Goal: Task Accomplishment & Management: Complete application form

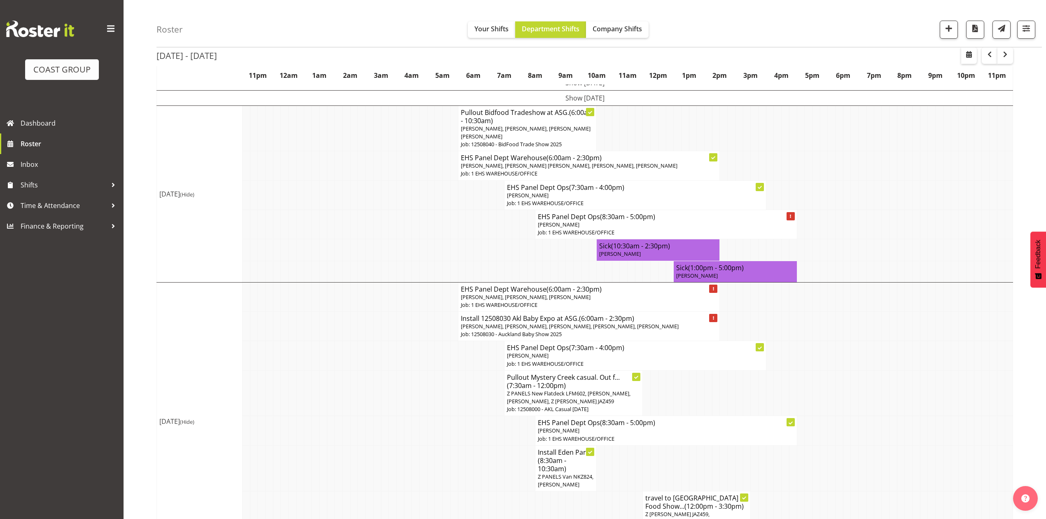
scroll to position [55, 0]
click at [945, 188] on td at bounding box center [947, 194] width 8 height 29
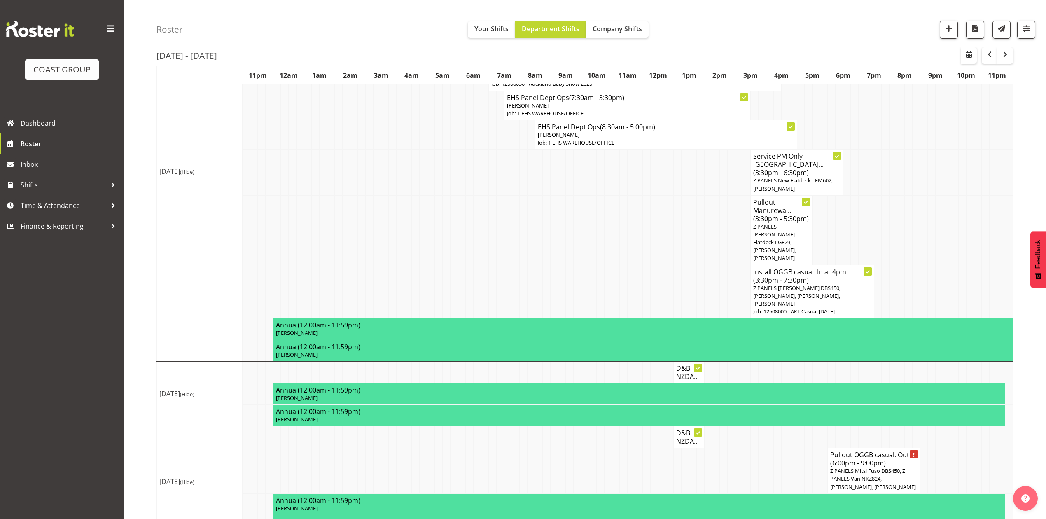
scroll to position [647, 0]
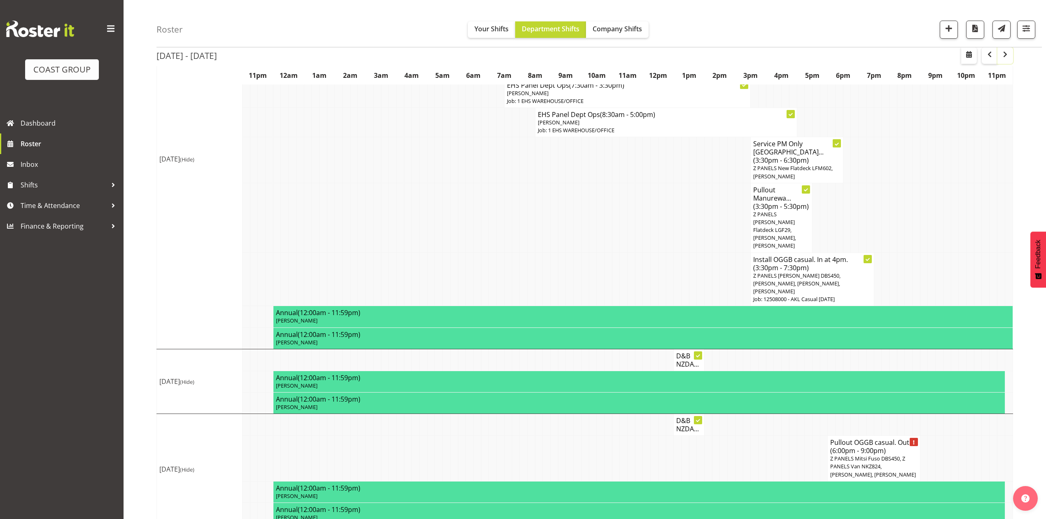
click at [1009, 51] on span "button" at bounding box center [1005, 54] width 10 height 10
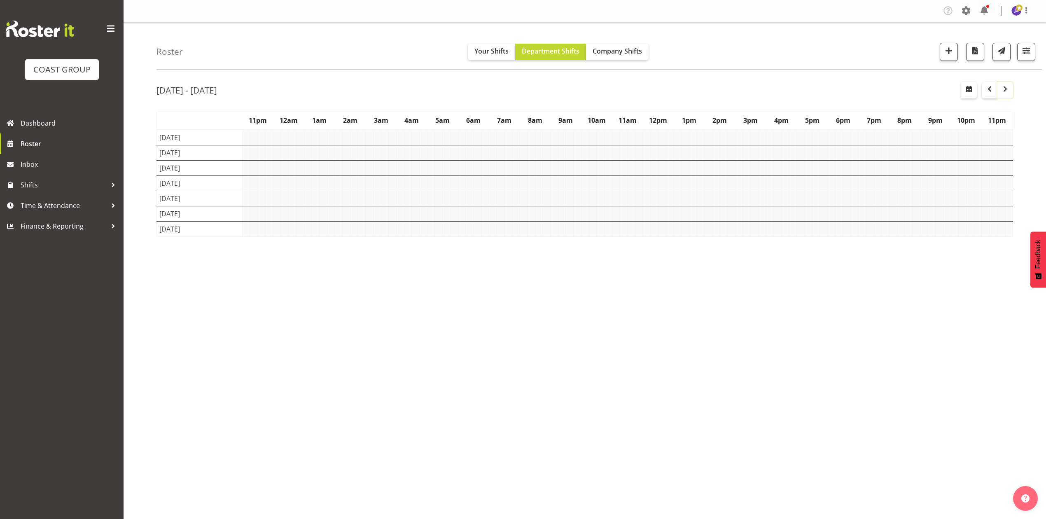
scroll to position [0, 0]
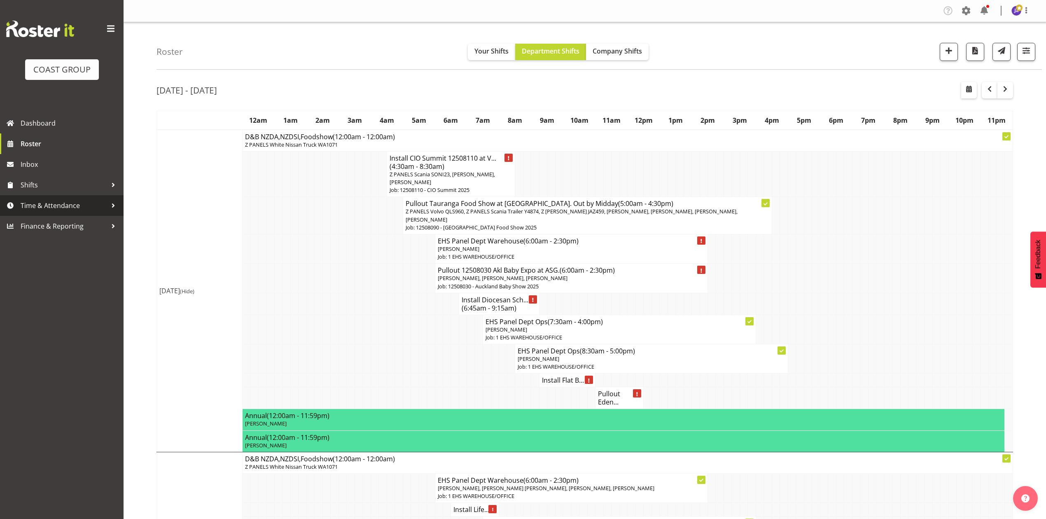
click at [58, 198] on link "Time & Attendance" at bounding box center [62, 205] width 124 height 21
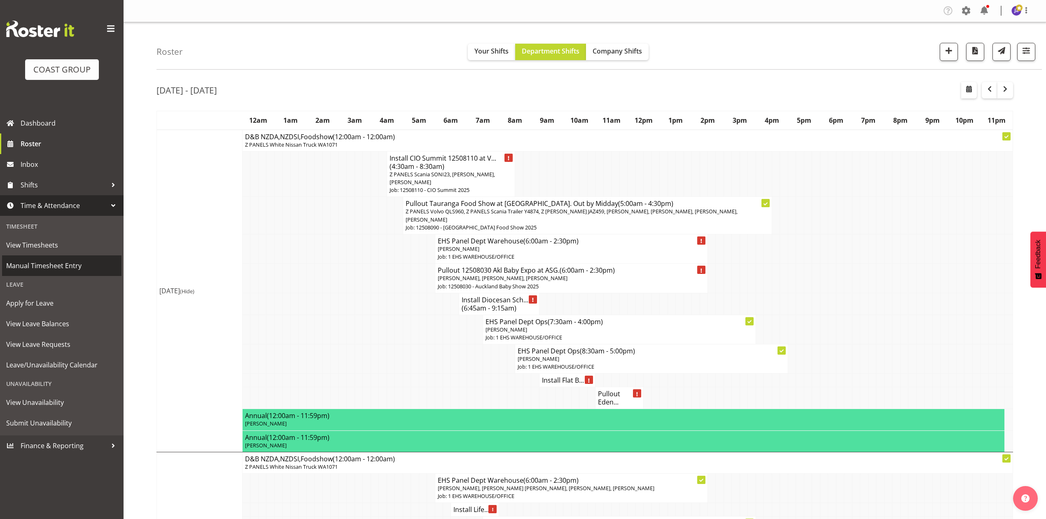
click at [70, 260] on span "Manual Timesheet Entry" at bounding box center [61, 265] width 111 height 12
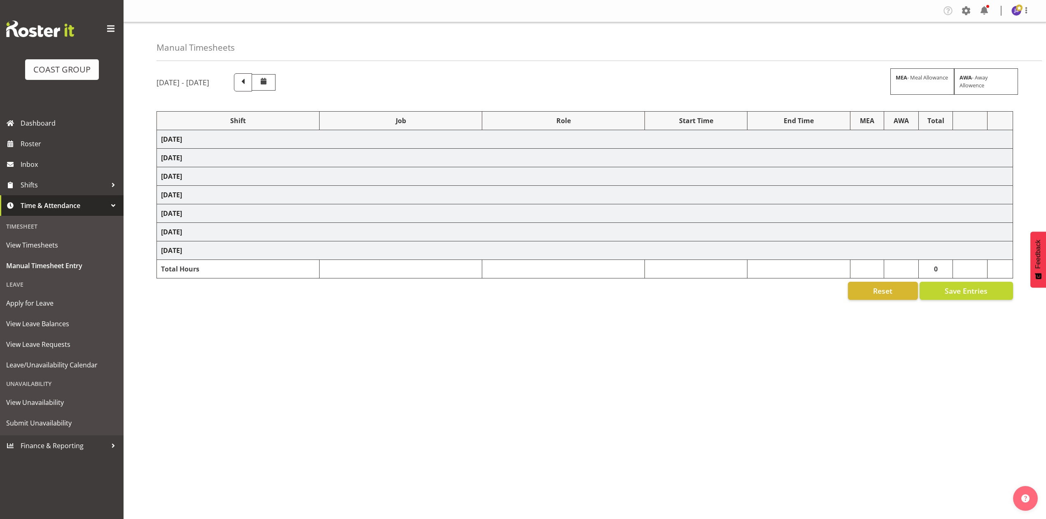
select select "68034"
select select "69"
select select "198"
select select "68034"
select select "69"
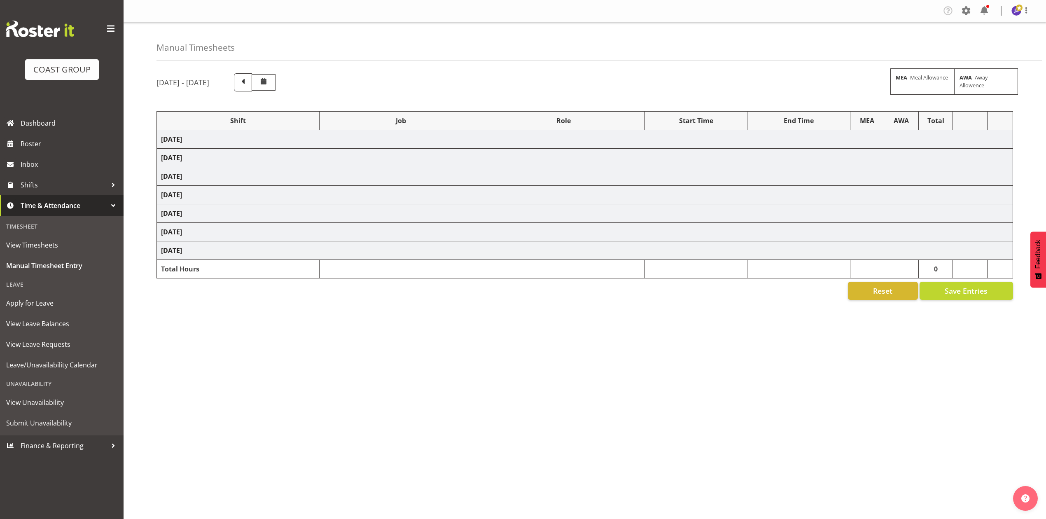
select select "198"
select select "68034"
select select "69"
select select "198"
select select "79173"
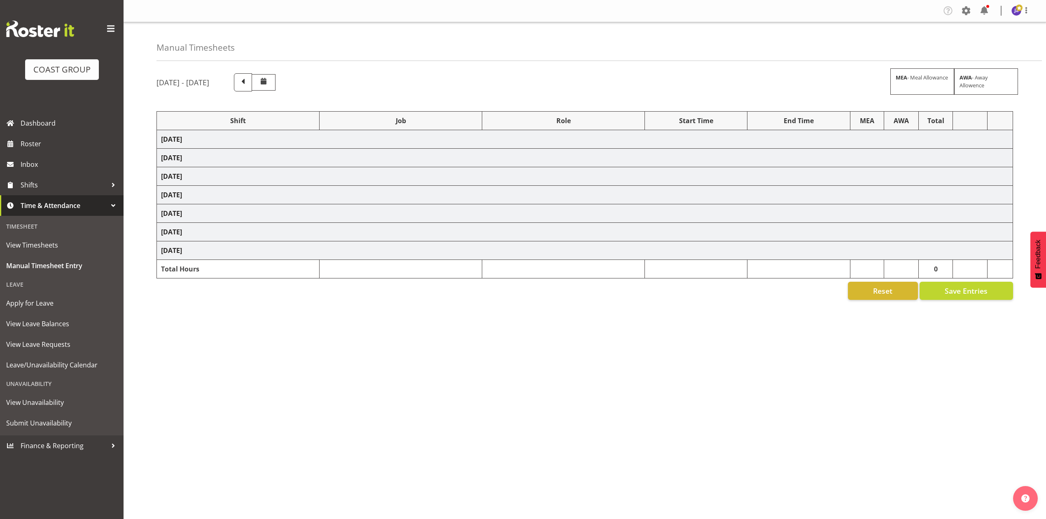
select select "8652"
select select "68034"
select select "69"
select select "198"
select select "68034"
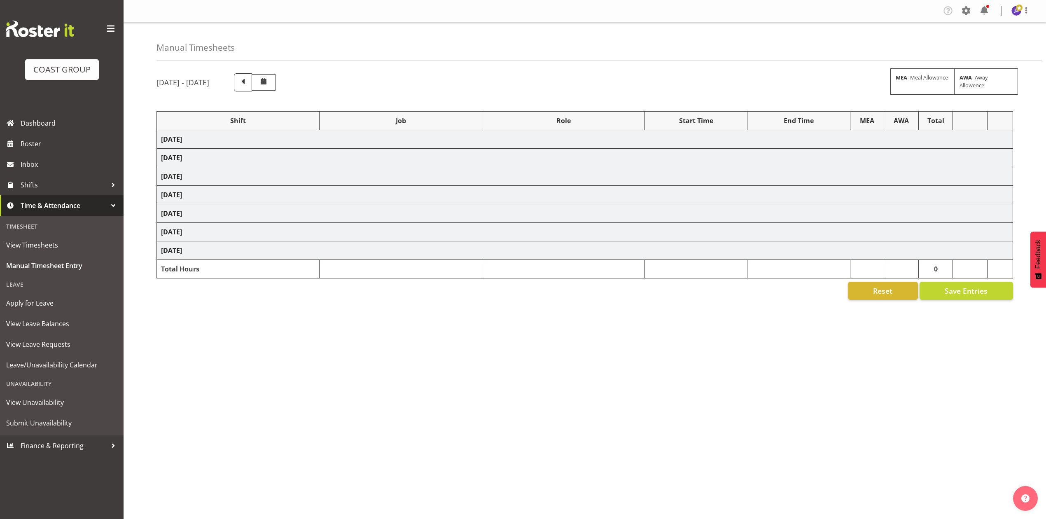
select select "69"
select select "198"
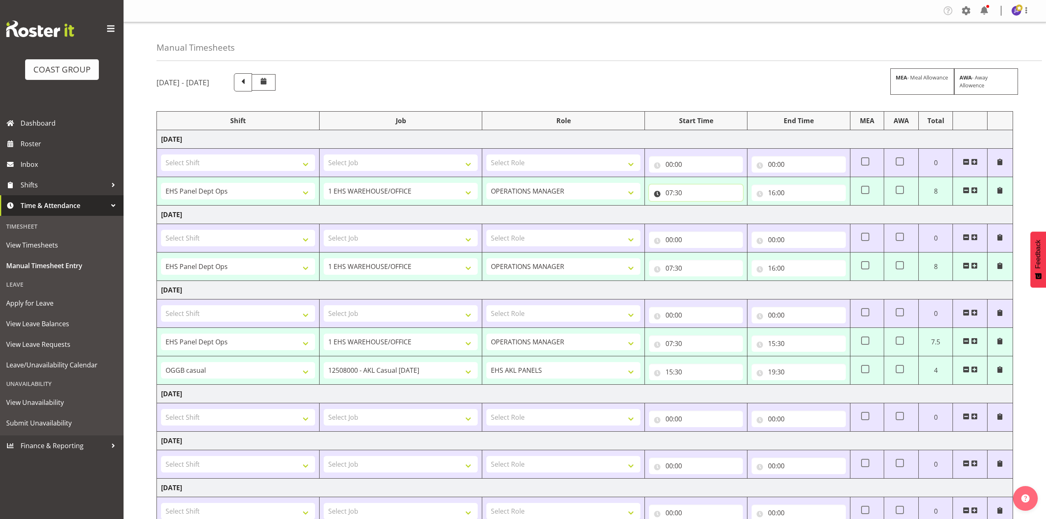
click at [659, 194] on input "07:30" at bounding box center [696, 193] width 94 height 16
click at [701, 217] on select "00 01 02 03 04 05 06 07 08 09 10 11 12 13 14 15 16 17 18 19 20 21 22 23" at bounding box center [705, 214] width 19 height 16
select select "8"
click at [696, 207] on select "00 01 02 03 04 05 06 07 08 09 10 11 12 13 14 15 16 17 18 19 20 21 22 23" at bounding box center [705, 214] width 19 height 16
type input "08:30"
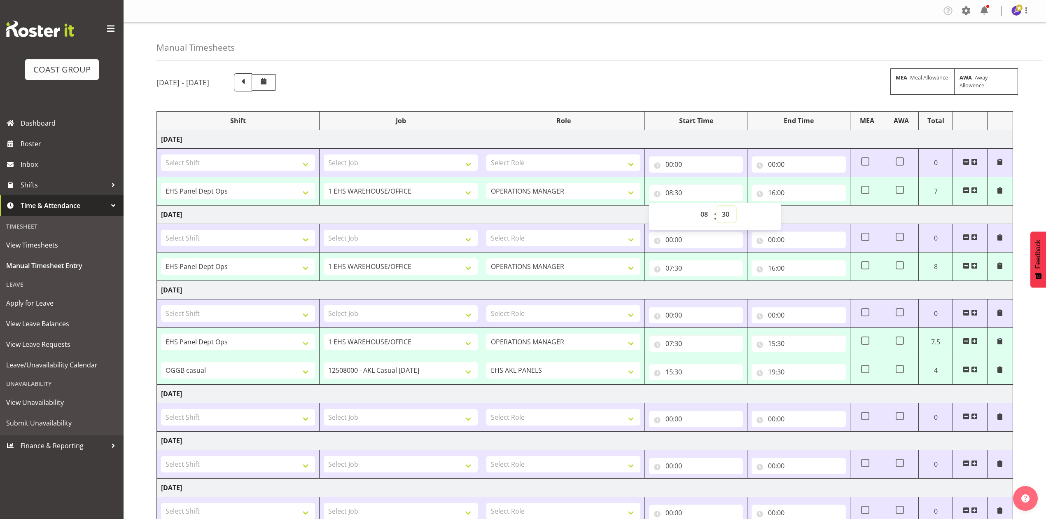
drag, startPoint x: 722, startPoint y: 208, endPoint x: 726, endPoint y: 223, distance: 15.0
click at [722, 211] on select "00 01 02 03 04 05 06 07 08 09 10 11 12 13 14 15 16 17 18 19 20 21 22 23 24 25 2…" at bounding box center [727, 214] width 19 height 16
select select "0"
click at [718, 207] on select "00 01 02 03 04 05 06 07 08 09 10 11 12 13 14 15 16 17 18 19 20 21 22 23 24 25 2…" at bounding box center [727, 214] width 19 height 16
type input "08:00"
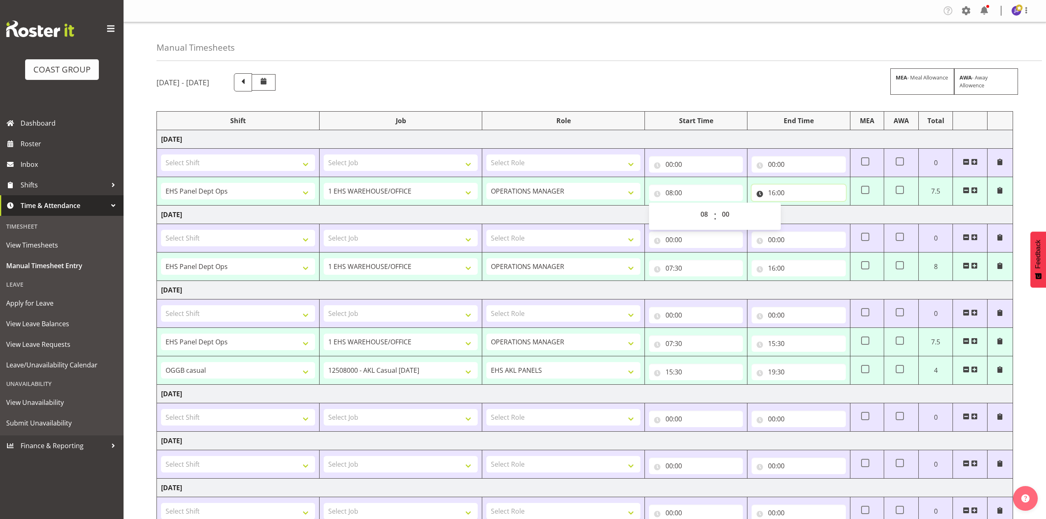
click at [776, 195] on input "16:00" at bounding box center [799, 193] width 94 height 16
drag, startPoint x: 808, startPoint y: 210, endPoint x: 808, endPoint y: 220, distance: 9.5
click at [808, 210] on select "00 01 02 03 04 05 06 07 08 09 10 11 12 13 14 15 16 17 18 19 20 21 22 23" at bounding box center [808, 214] width 19 height 16
select select "17"
click at [799, 207] on select "00 01 02 03 04 05 06 07 08 09 10 11 12 13 14 15 16 17 18 19 20 21 22 23" at bounding box center [808, 214] width 19 height 16
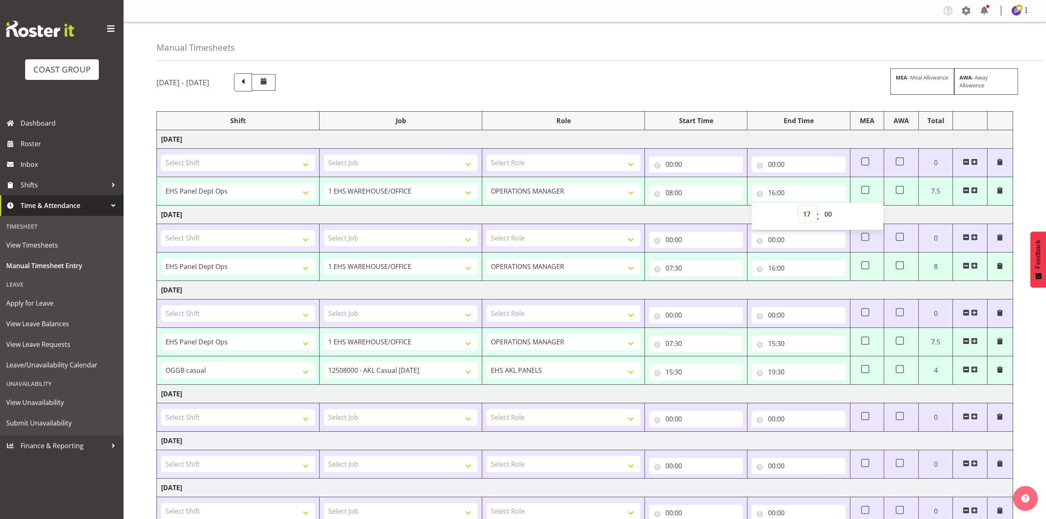
type input "17:00"
click at [769, 64] on div "Manual Timesheets [DATE] - [DATE] MEA - Meal Allowance AWA - Away Allowence Shi…" at bounding box center [585, 348] width 923 height 653
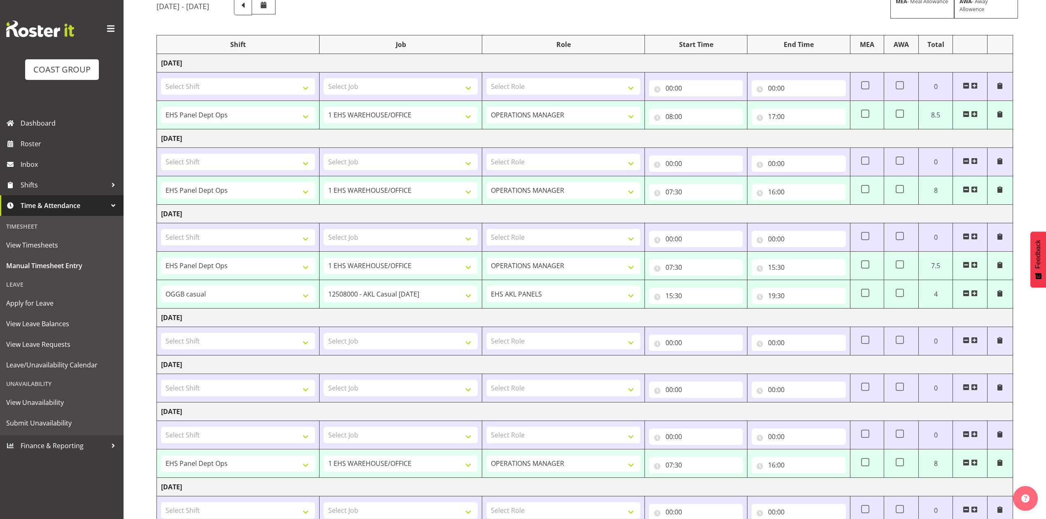
scroll to position [168, 0]
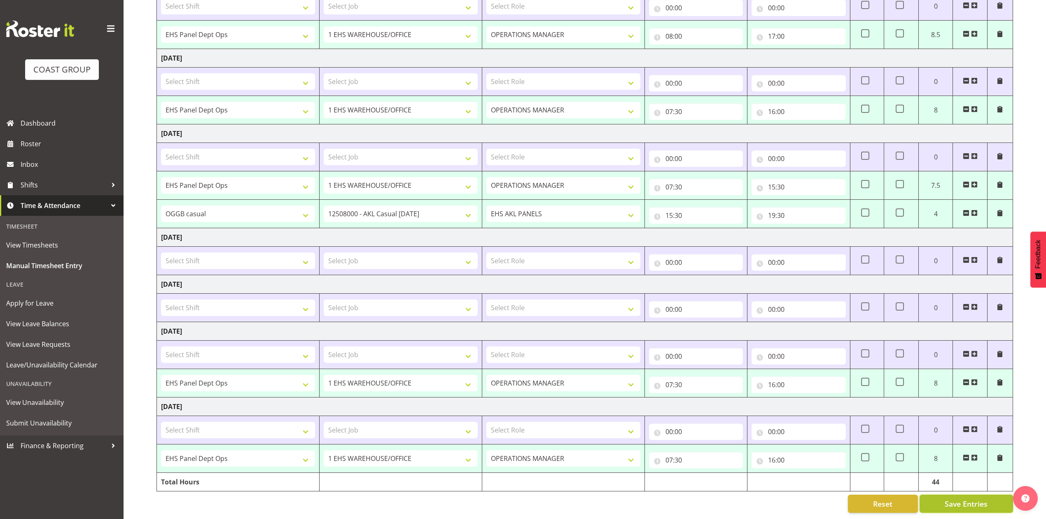
click at [953, 498] on span "Save Entries" at bounding box center [966, 503] width 43 height 11
select select "68034"
select select "69"
select select "198"
type input "08:00"
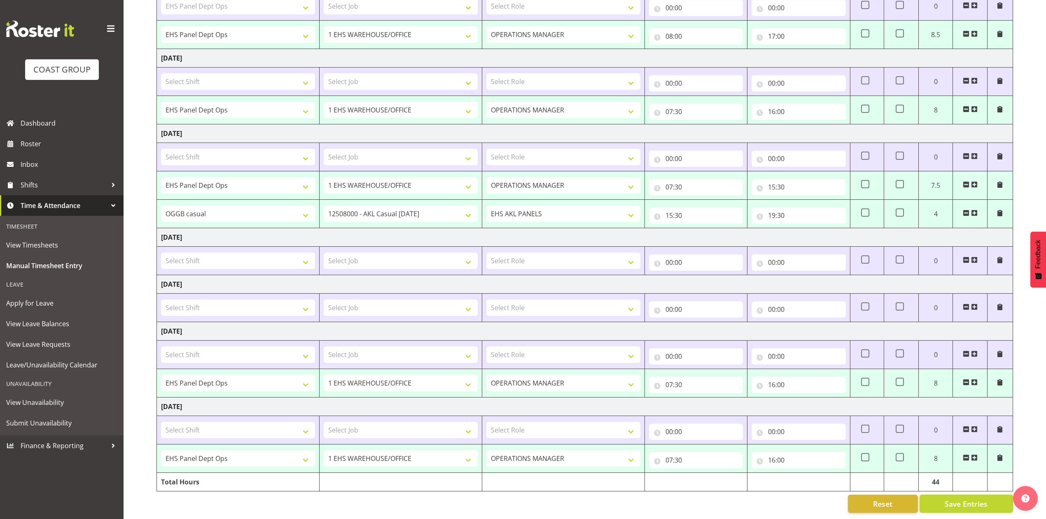
type input "17:00"
select select "68034"
select select "69"
select select "198"
type input "07:30"
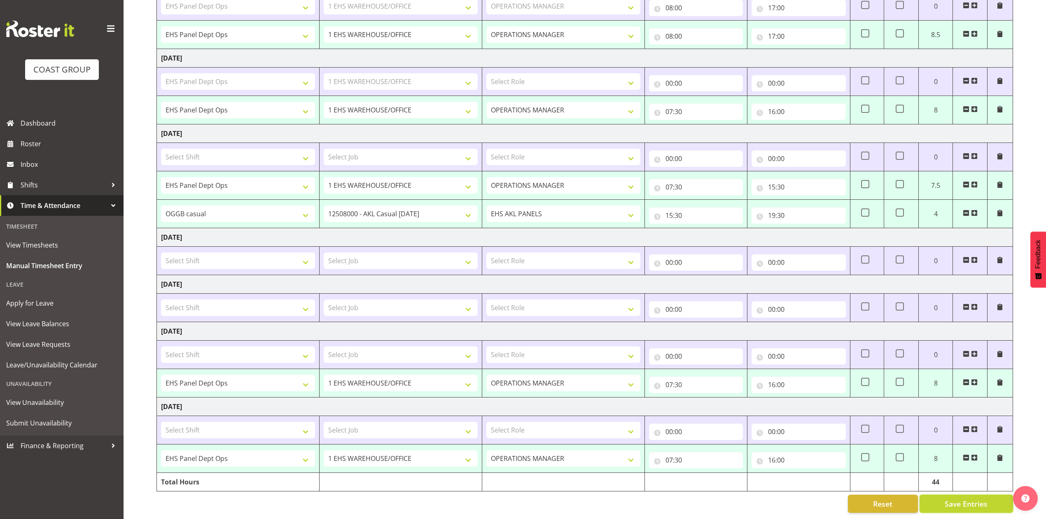
type input "16:00"
select select "68034"
select select "69"
select select "198"
type input "07:30"
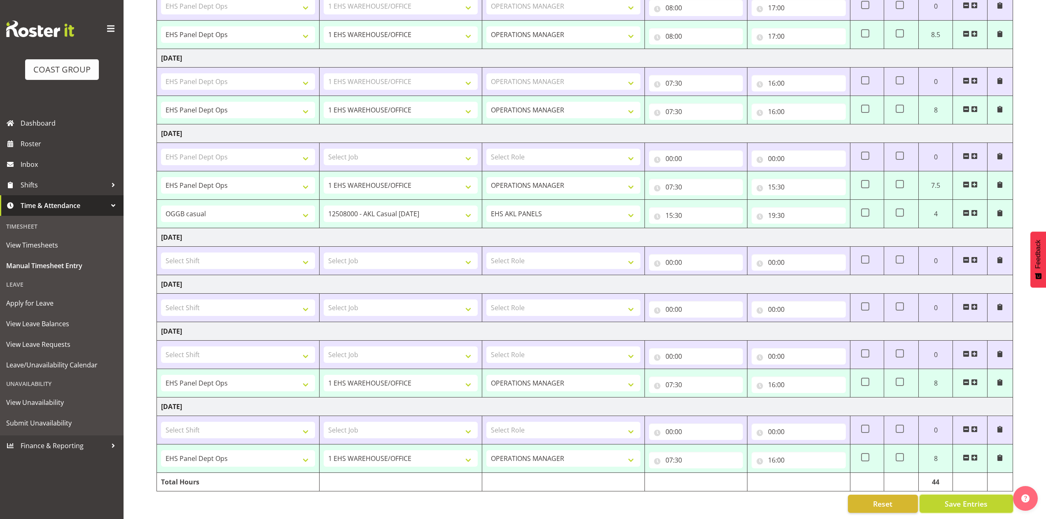
type input "15:30"
select select "79173"
select select "8652"
select select "188"
type input "15:30"
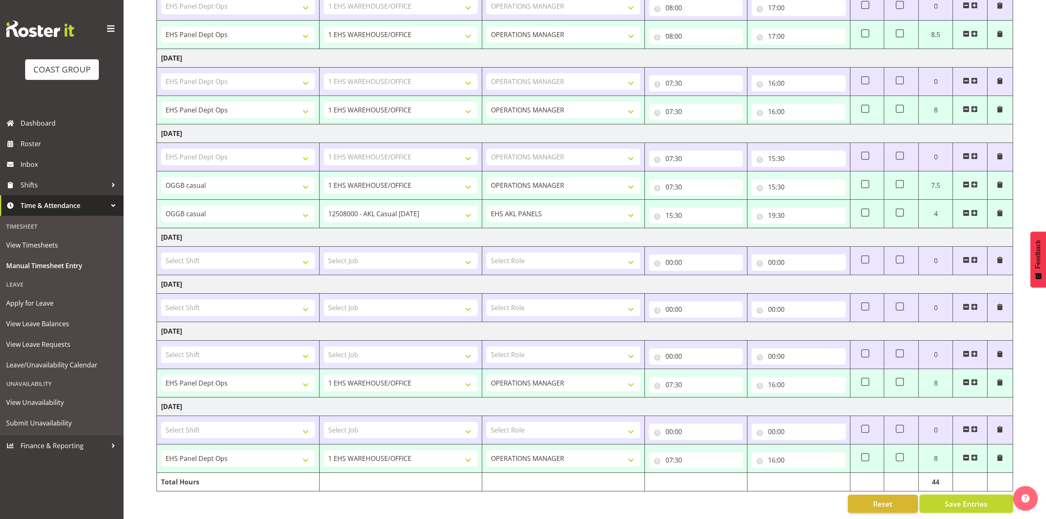
type input "19:30"
select select "68034"
select select "69"
select select "198"
type input "07:30"
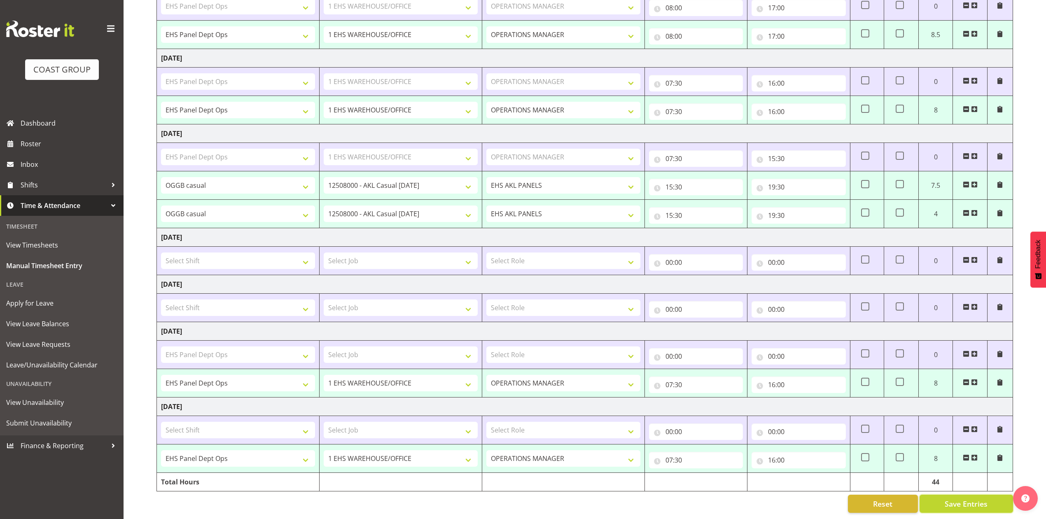
type input "16:00"
select select "68034"
select select "69"
select select "198"
type input "07:30"
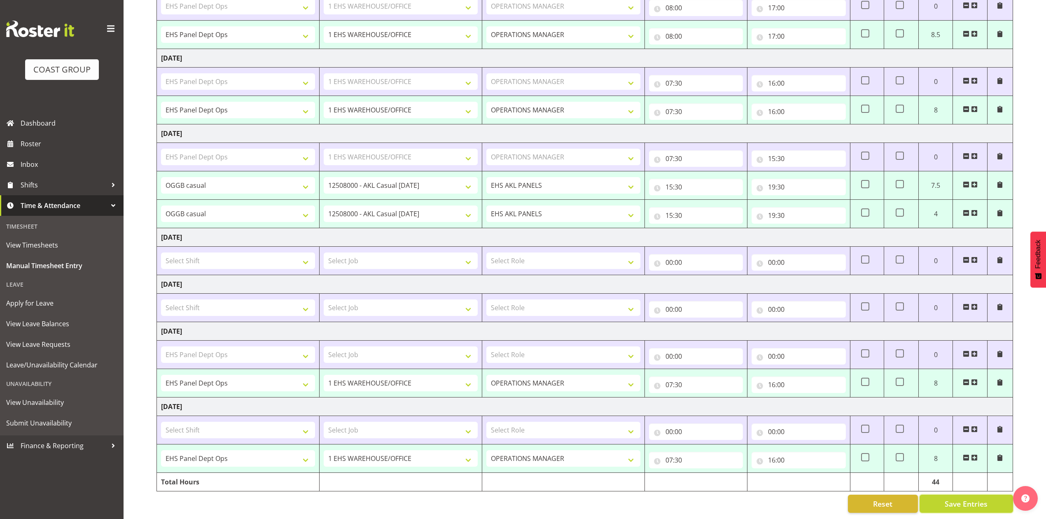
type input "16:00"
select select "68034"
select select "69"
select select "198"
select select "68034"
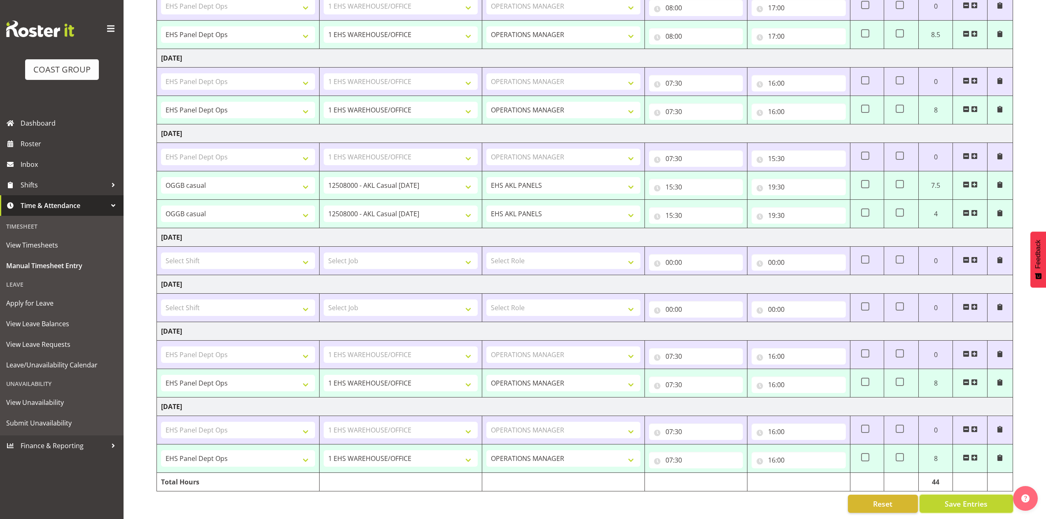
select select "69"
select select "198"
select select "79173"
select select "8652"
select select "68034"
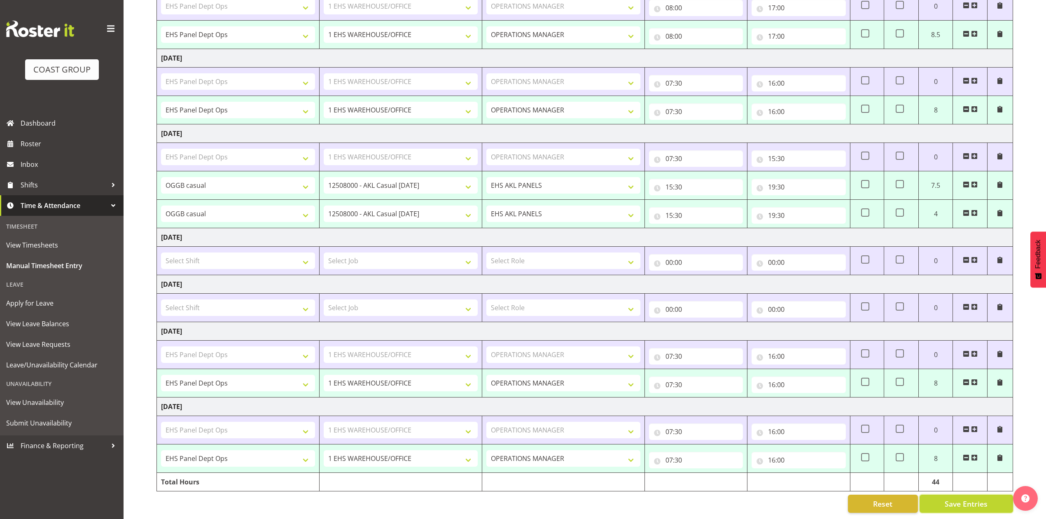
select select "69"
select select "198"
select select "68034"
select select "69"
select select "198"
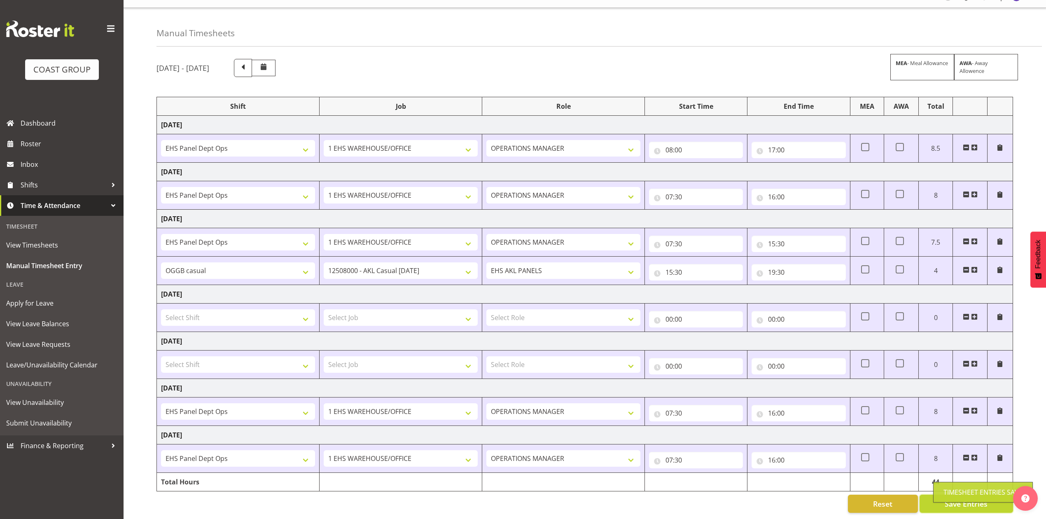
scroll to position [26, 0]
click at [864, 265] on span at bounding box center [865, 269] width 8 height 8
click at [864, 267] on input "checkbox" at bounding box center [863, 269] width 5 height 5
checkbox input "true"
click at [966, 498] on span "Save Entries" at bounding box center [966, 503] width 43 height 11
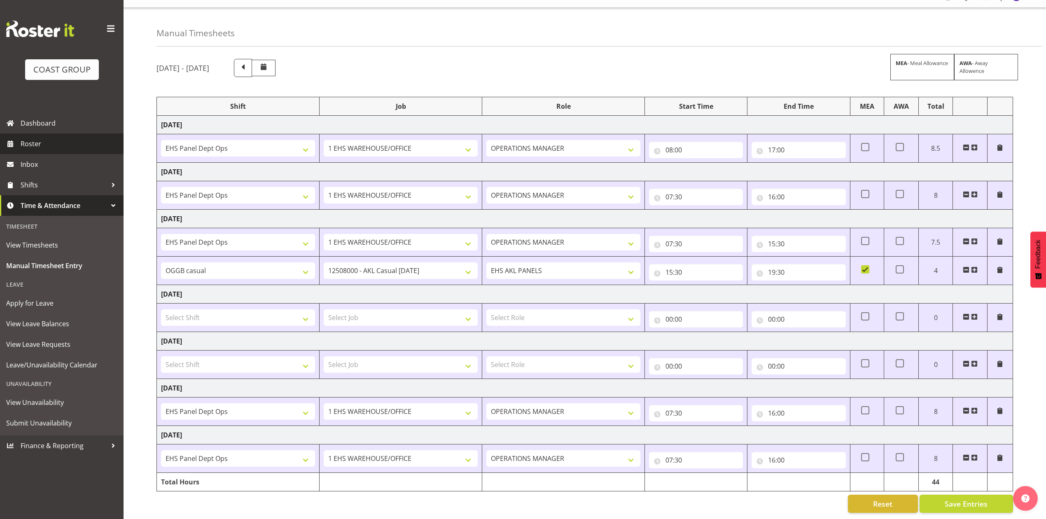
click at [37, 147] on span "Roster" at bounding box center [70, 144] width 99 height 12
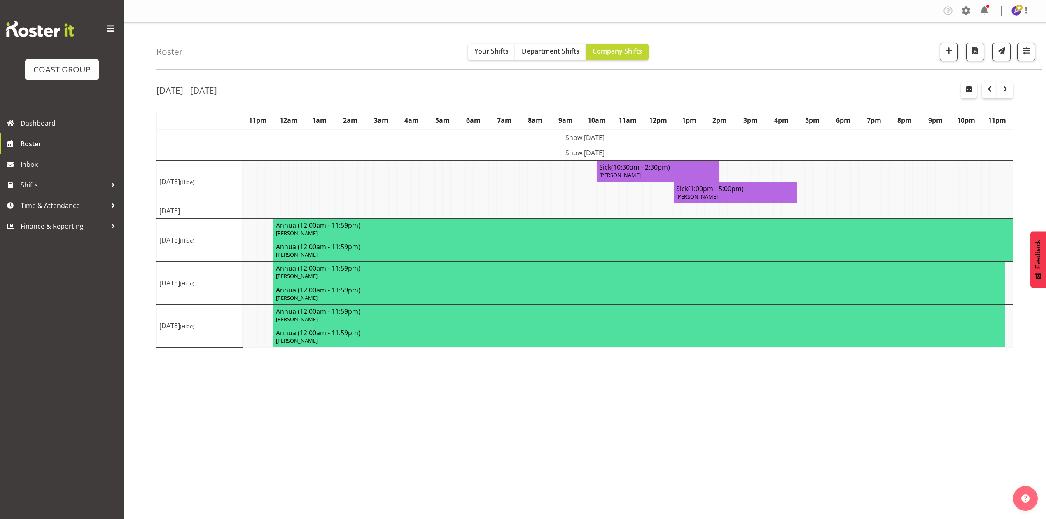
click at [766, 80] on div "Aug 11th - 17th, 2025 August 11 - 17, 2025 Today Day Week Fortnight Month calen…" at bounding box center [602, 241] width 890 height 330
